Goal: Check status: Check status

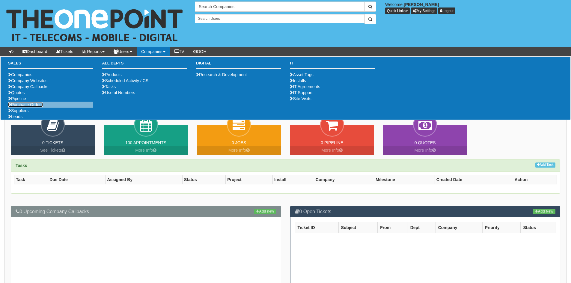
click at [33, 107] on link "Purchase Orders" at bounding box center [25, 104] width 35 height 5
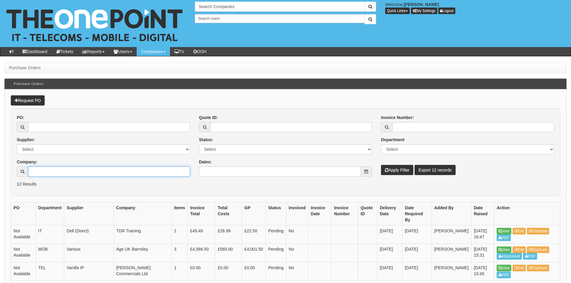
click at [64, 172] on input "Company:" at bounding box center [109, 171] width 162 height 10
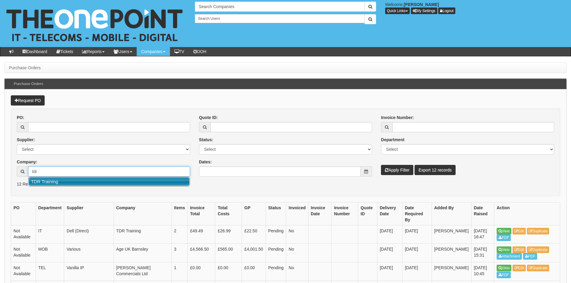
click at [53, 181] on link "TDR Training" at bounding box center [109, 181] width 161 height 9
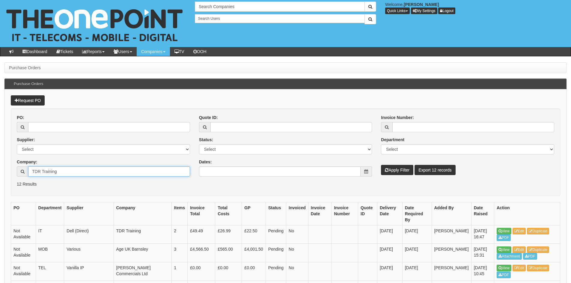
type input "TDR Training"
click at [396, 170] on button "Apply Filter" at bounding box center [397, 170] width 32 height 10
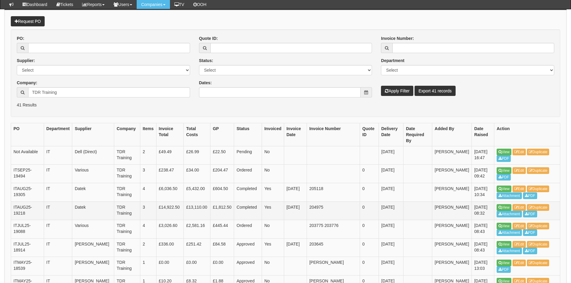
scroll to position [69, 0]
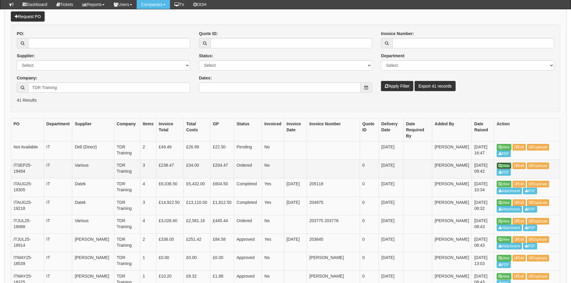
click at [506, 162] on link "View" at bounding box center [503, 165] width 15 height 7
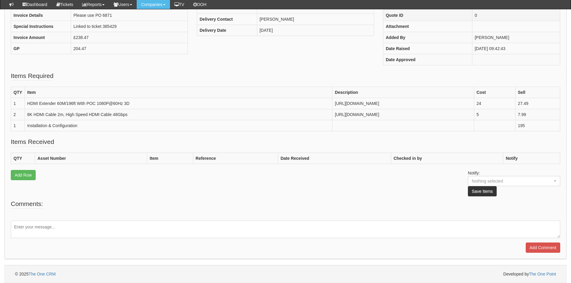
scroll to position [181, 0]
